Goal: Navigation & Orientation: Go to known website

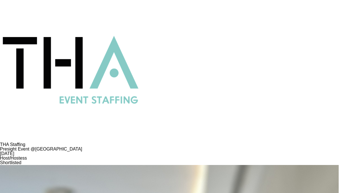
scroll to position [50, 0]
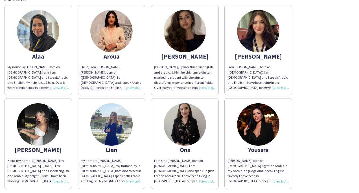
scroll to position [50, 0]
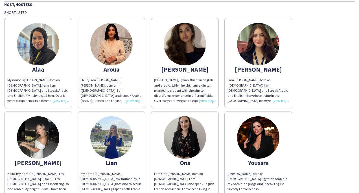
scroll to position [57, 0]
